Goal: Download file/media

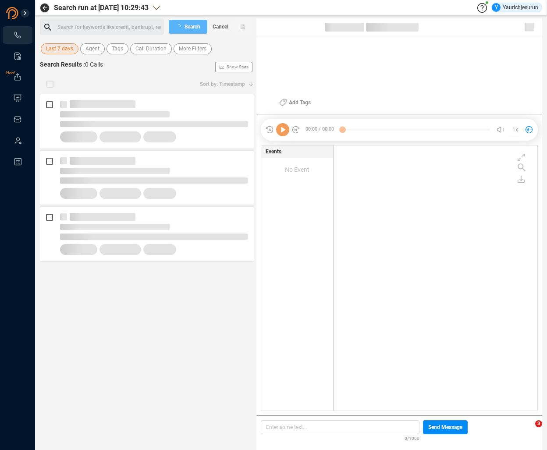
scroll to position [263, 199]
click at [57, 50] on span "Last 7 days" at bounding box center [59, 48] width 27 height 11
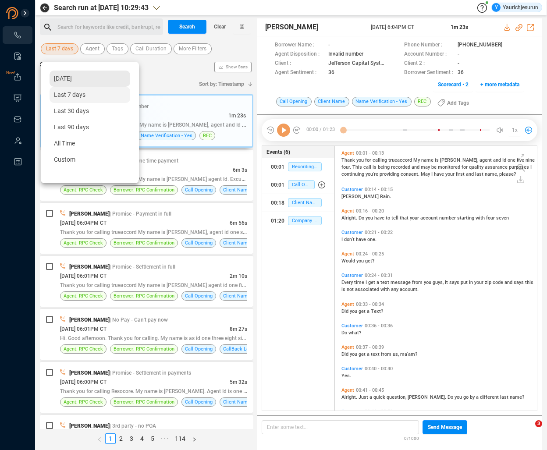
scroll to position [263, 198]
click at [66, 142] on span "All Time" at bounding box center [64, 143] width 21 height 7
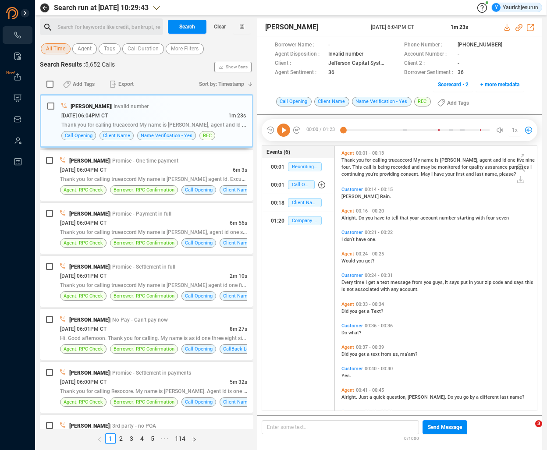
click at [59, 52] on span "All Time" at bounding box center [55, 48] width 19 height 11
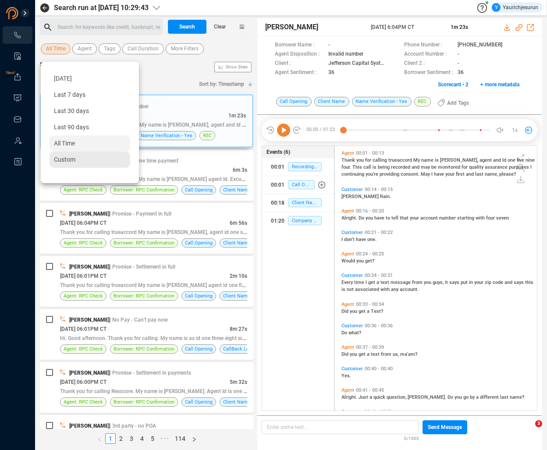
click at [77, 156] on div "Custom" at bounding box center [90, 160] width 81 height 16
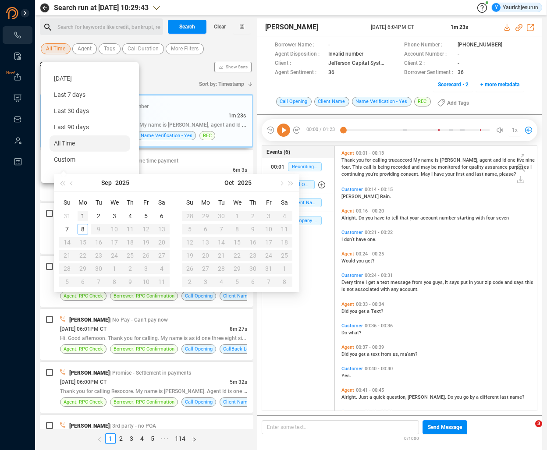
type input "2025-09-01"
click at [73, 182] on span "button" at bounding box center [72, 183] width 4 height 4
type input "2025-08-30"
type input "2025-08-31"
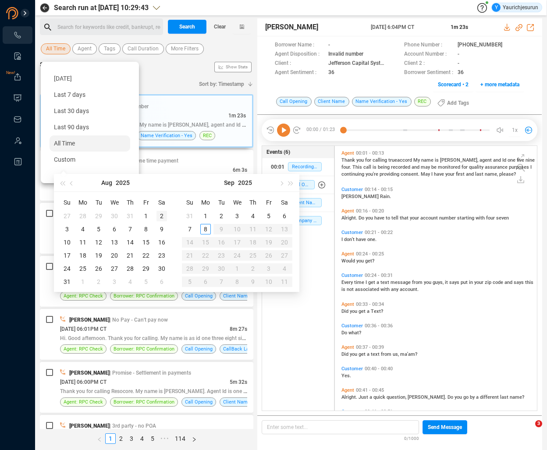
type input "2025-08-02"
type input "2025-09-05"
click at [269, 216] on div "5" at bounding box center [268, 216] width 11 height 11
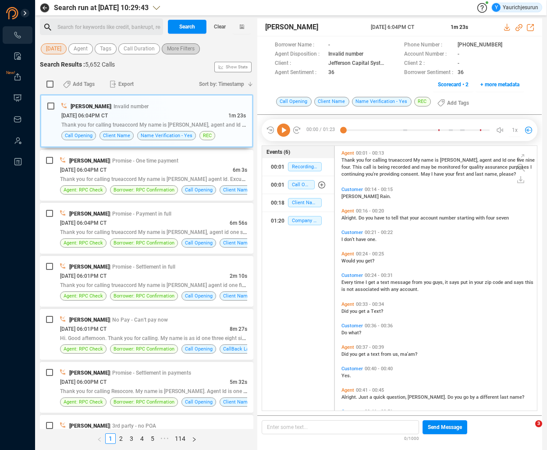
click at [174, 46] on span "More Filters" at bounding box center [181, 48] width 28 height 11
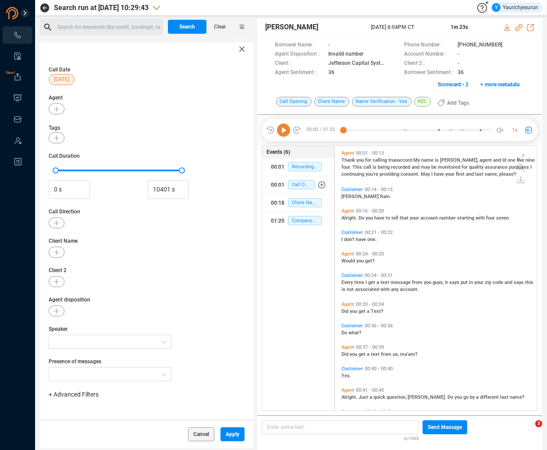
click at [67, 394] on span "+ Advanced Filters" at bounding box center [74, 394] width 50 height 7
click at [68, 360] on span "Phone Number" at bounding box center [77, 360] width 41 height 7
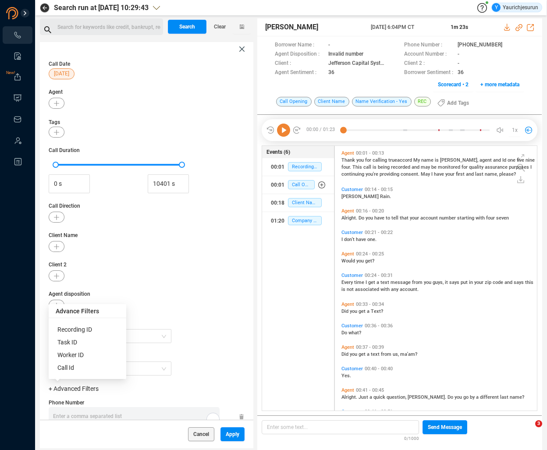
click at [180, 403] on div "Phone Number Enter a comma separated list ﻿" at bounding box center [147, 412] width 196 height 28
click at [146, 414] on div "Enter a comma separated list ﻿" at bounding box center [136, 416] width 166 height 19
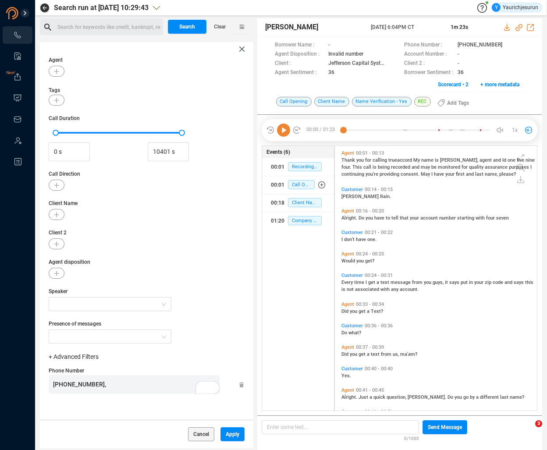
scroll to position [38, 0]
click at [225, 433] on button "Apply" at bounding box center [232, 434] width 24 height 14
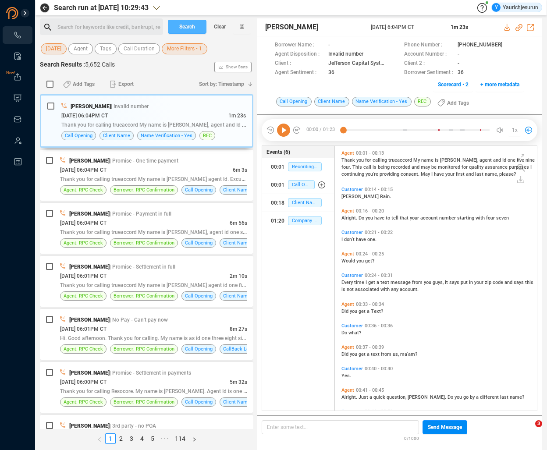
click at [185, 24] on span "Search" at bounding box center [187, 27] width 16 height 14
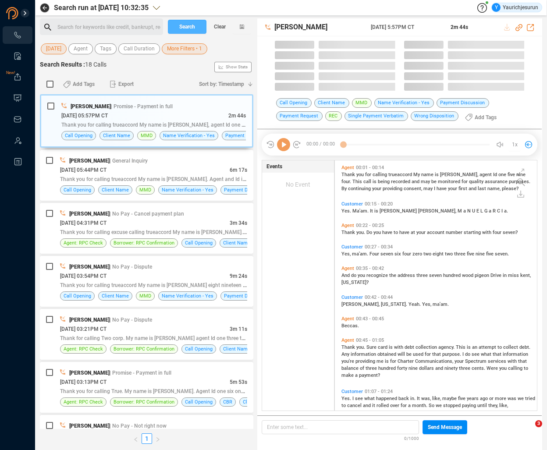
scroll to position [250, 198]
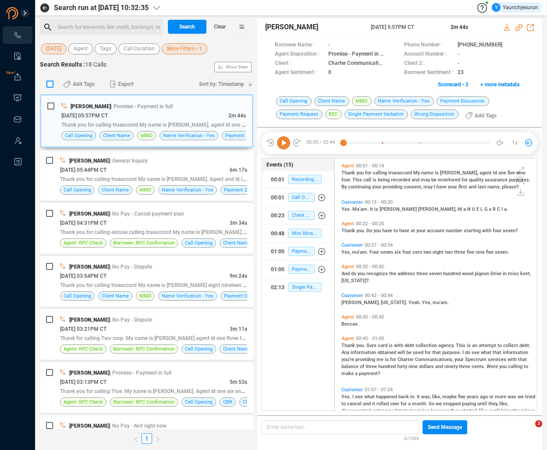
click at [51, 84] on input "checkbox" at bounding box center [49, 84] width 7 height 7
checkbox input "true"
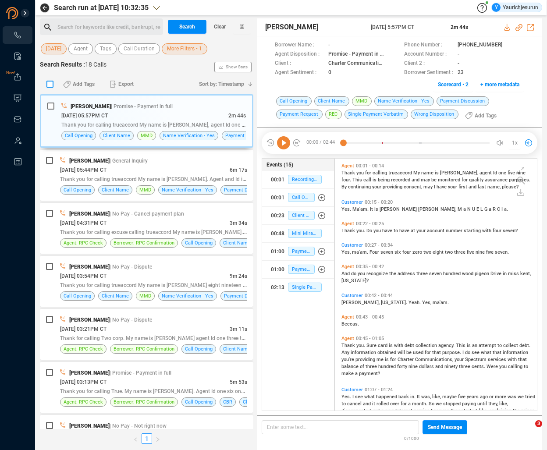
checkbox input "true"
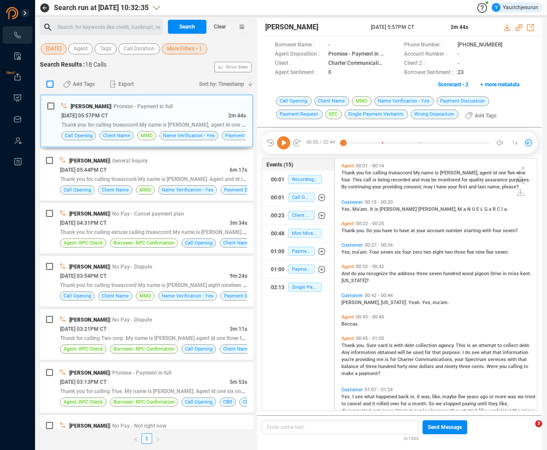
checkbox input "true"
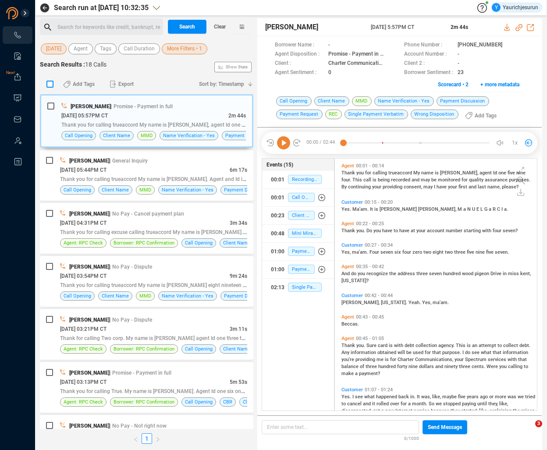
checkbox input "true"
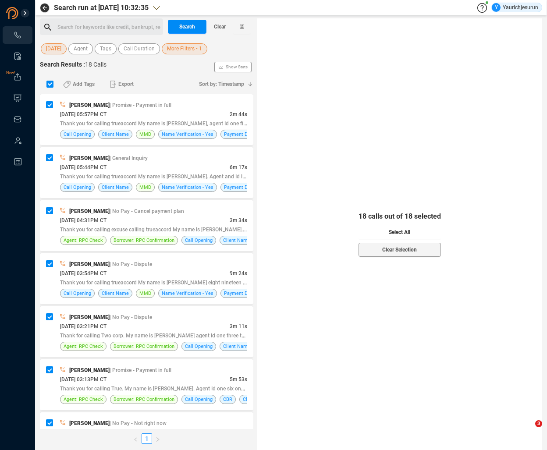
click at [392, 229] on span "Select All" at bounding box center [399, 232] width 21 height 14
click at [123, 82] on span "Export" at bounding box center [125, 84] width 15 height 14
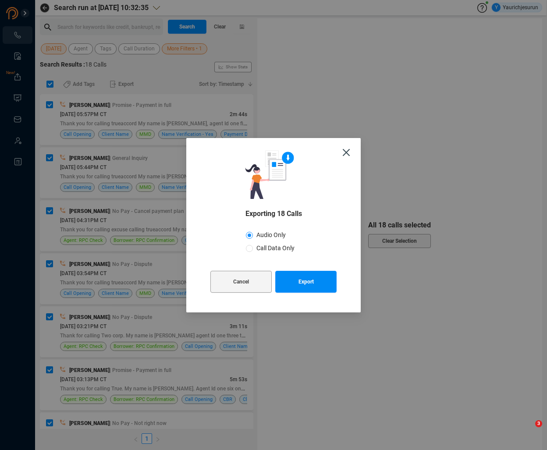
click at [266, 233] on span "Audio Only" at bounding box center [271, 234] width 36 height 7
click at [253, 233] on input "Audio Only" at bounding box center [249, 235] width 7 height 7
click at [297, 286] on button "Export" at bounding box center [305, 282] width 61 height 22
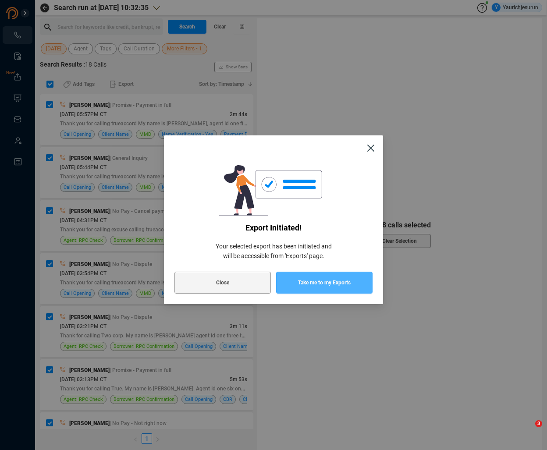
click at [297, 286] on button "Take me to my Exports" at bounding box center [324, 283] width 96 height 22
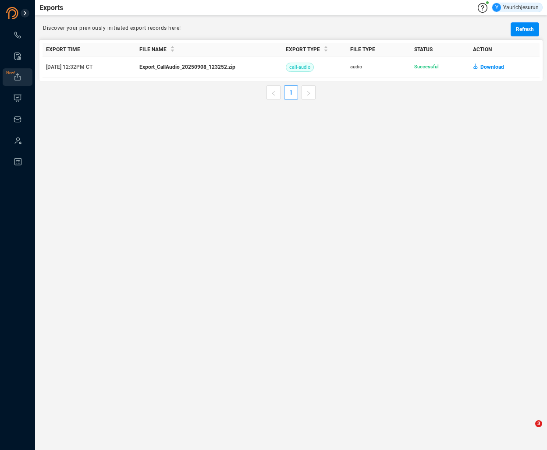
click at [219, 167] on main "Exports Y Yaurichjesurun Discover your previously initiated export records here…" at bounding box center [291, 225] width 512 height 450
click at [279, 389] on main "Exports Y Yaurichjesurun Discover your previously initiated export records here…" at bounding box center [291, 225] width 512 height 450
click at [247, 135] on main "Exports Y Yaurichjesurun Discover your previously initiated export records here…" at bounding box center [291, 225] width 512 height 450
click at [488, 67] on span "Download" at bounding box center [492, 67] width 24 height 14
